Goal: Transaction & Acquisition: Purchase product/service

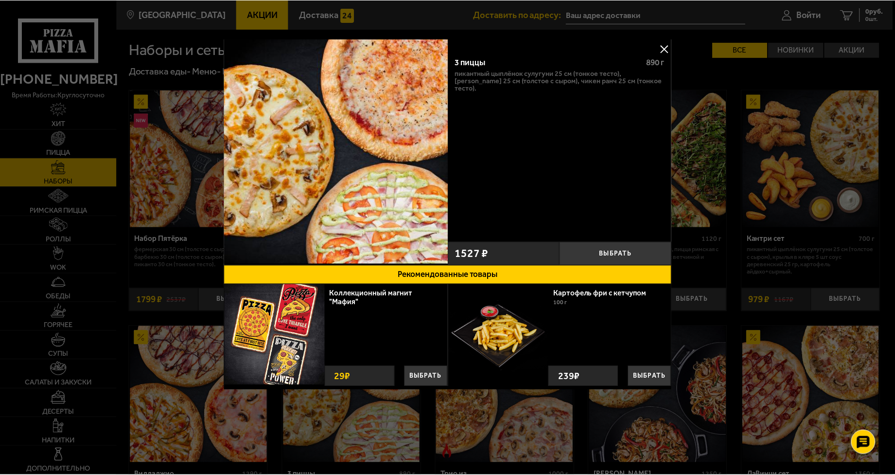
scroll to position [127, 0]
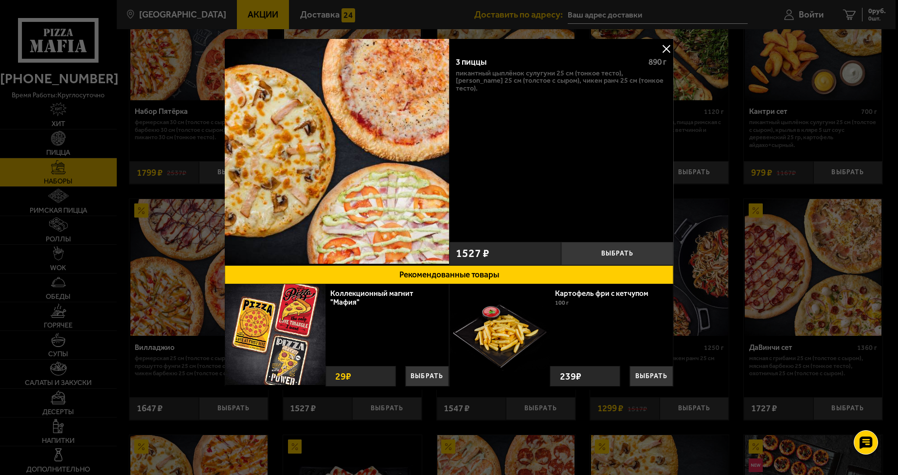
click at [100, 137] on div at bounding box center [449, 237] width 898 height 475
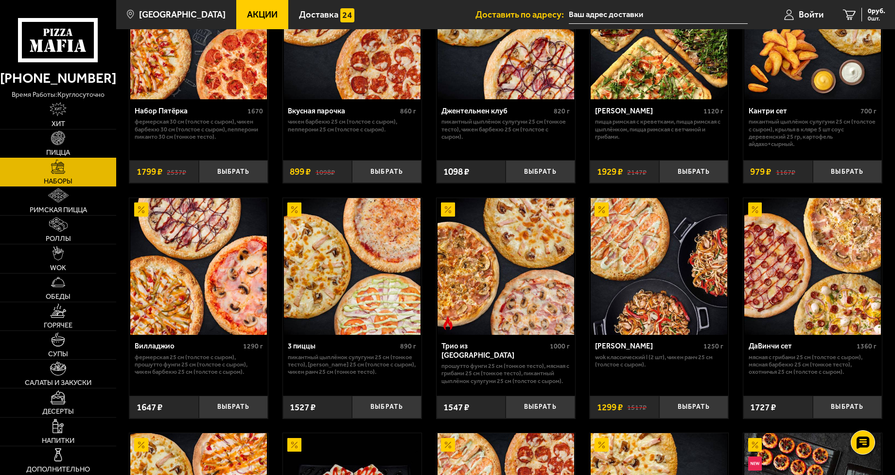
click at [59, 150] on span "Пицца" at bounding box center [58, 152] width 24 height 7
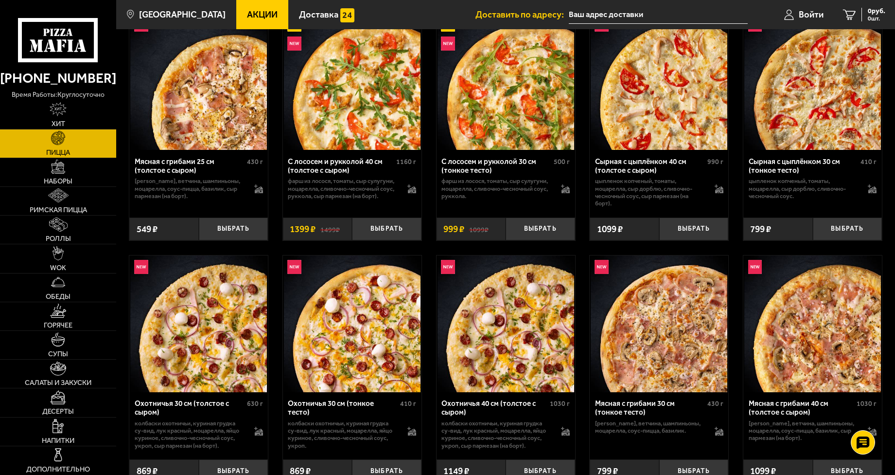
scroll to position [1818, 0]
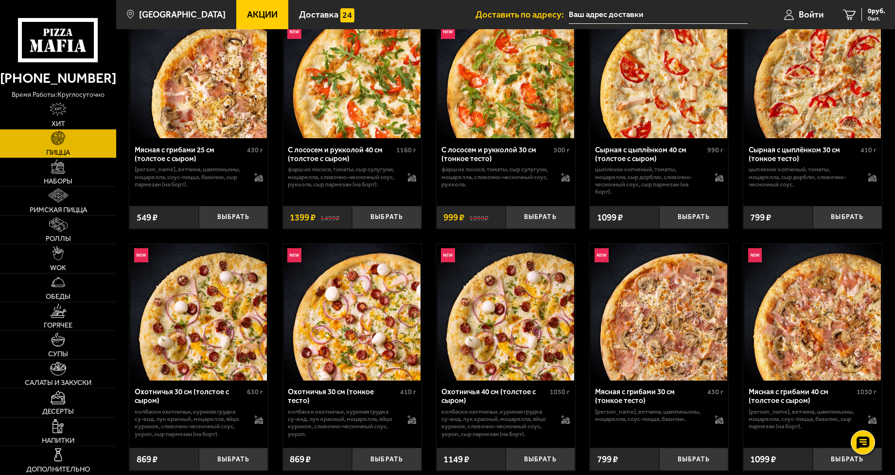
click at [208, 114] on img at bounding box center [198, 69] width 137 height 137
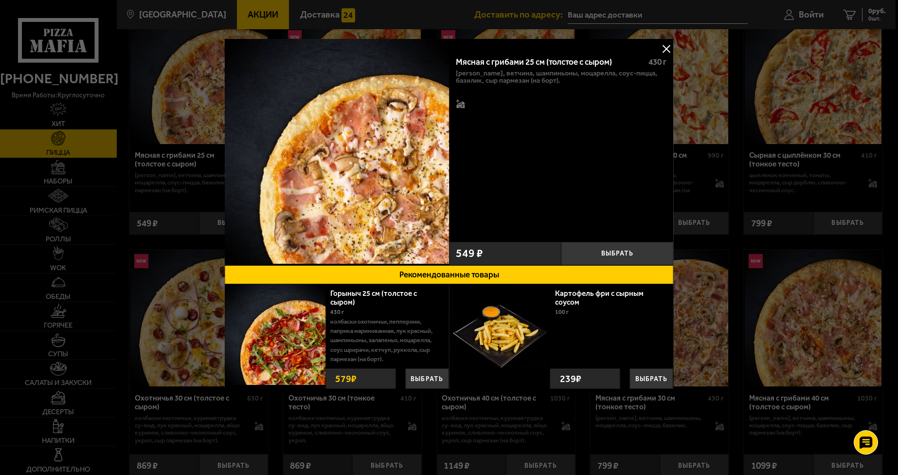
click at [668, 49] on button at bounding box center [666, 48] width 15 height 15
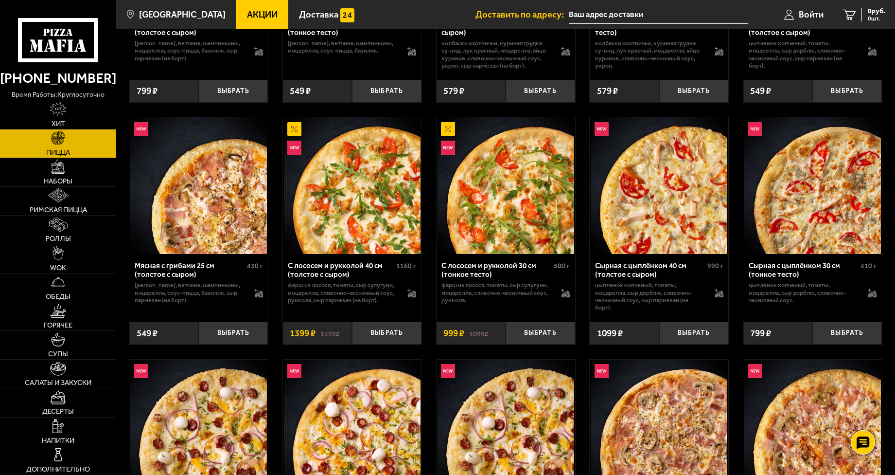
scroll to position [1699, 0]
